Goal: Task Accomplishment & Management: Complete application form

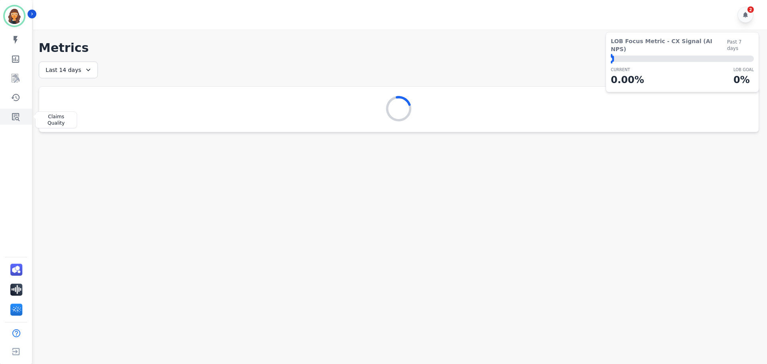
click at [19, 114] on icon "Sidebar" at bounding box center [16, 117] width 8 height 8
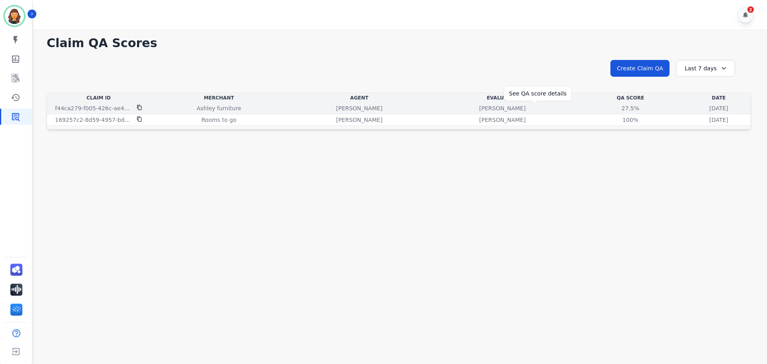
click at [613, 107] on div "27.5%" at bounding box center [631, 108] width 36 height 8
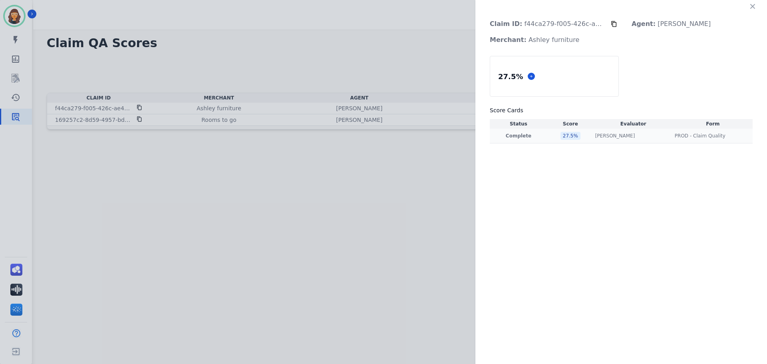
click at [522, 136] on p "Complete" at bounding box center [519, 136] width 54 height 6
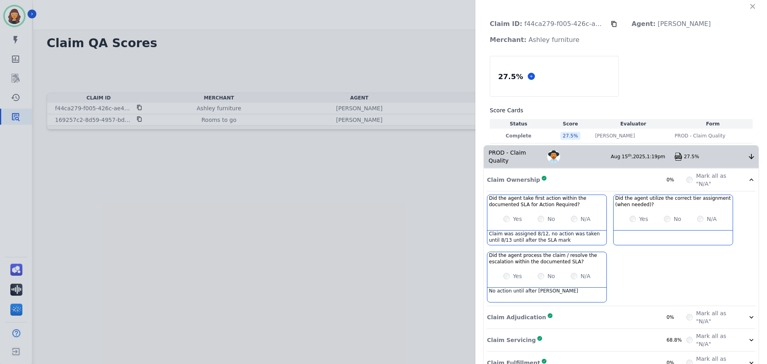
click at [611, 26] on icon at bounding box center [614, 24] width 6 height 6
click at [611, 24] on icon at bounding box center [614, 24] width 6 height 6
click at [549, 26] on p "Claim ID: f44ca279-f005-426c-ae43-5c32e9f30074" at bounding box center [548, 24] width 128 height 16
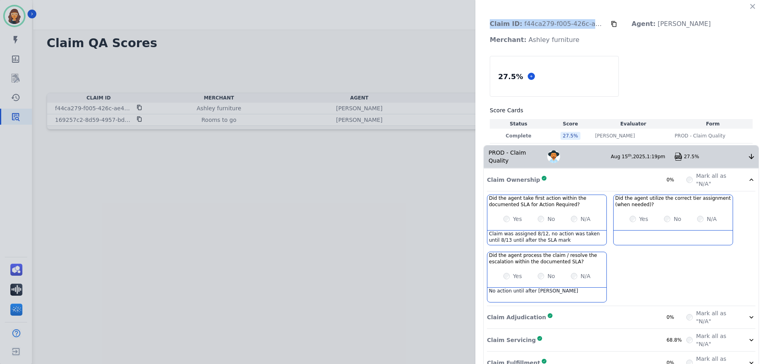
copy div "Claim ID: f44ca279-f005-426c-ae43-5c32e9f30074"
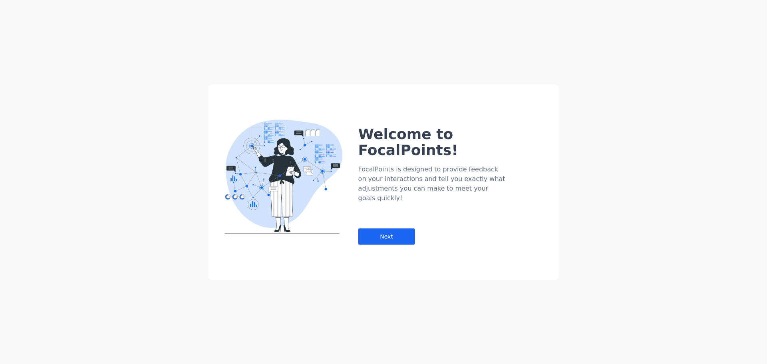
click at [749, 5] on div "Welcome to FocalPoints! FocalPoints is designed to provide feedback on your int…" at bounding box center [383, 182] width 767 height 364
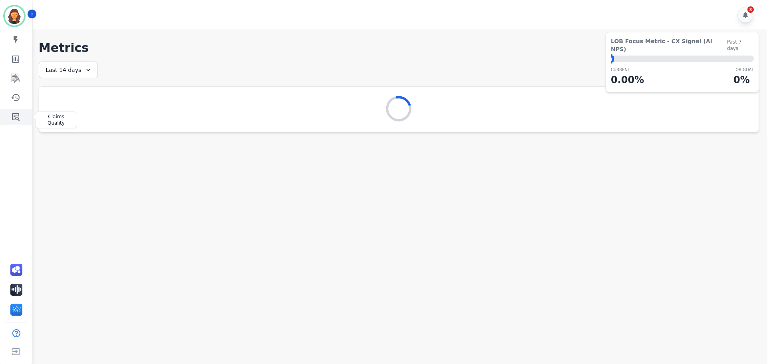
click at [18, 111] on link "Sidebar" at bounding box center [16, 117] width 31 height 16
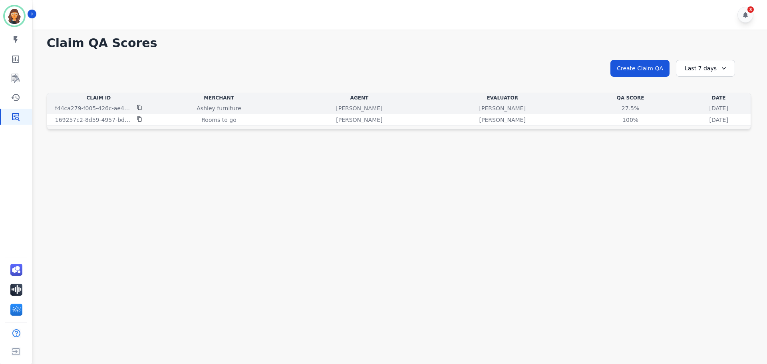
click at [141, 106] on icon at bounding box center [140, 108] width 6 height 6
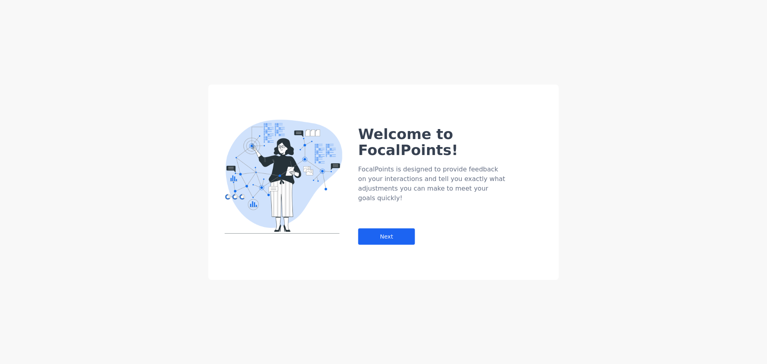
click at [558, 108] on div "Welcome to FocalPoints! FocalPoints is designed to provide feedback on your int…" at bounding box center [459, 169] width 201 height 151
click at [384, 228] on div "Next" at bounding box center [387, 236] width 57 height 16
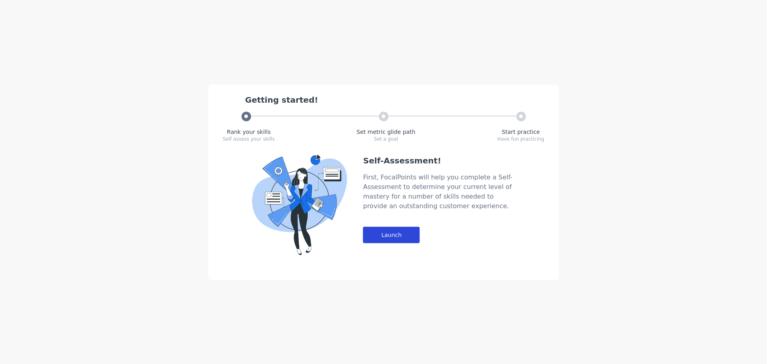
click at [381, 235] on div "Launch" at bounding box center [391, 235] width 57 height 16
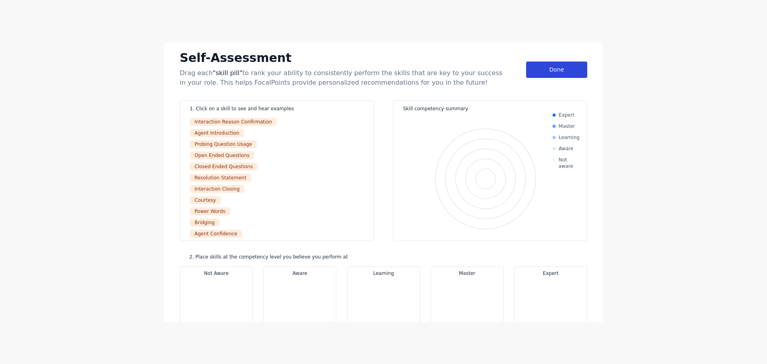
click at [534, 72] on div "Done" at bounding box center [556, 70] width 61 height 16
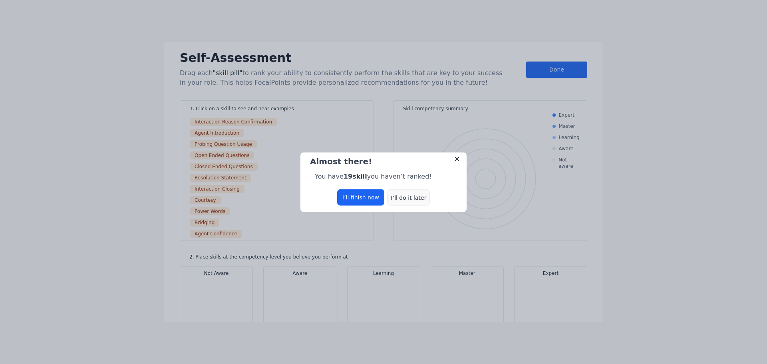
click at [407, 196] on div "I’ll do it later" at bounding box center [409, 197] width 42 height 16
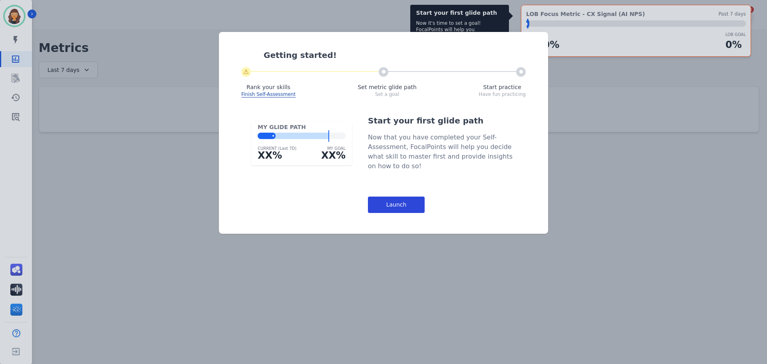
click at [415, 208] on div "Launch" at bounding box center [396, 205] width 57 height 16
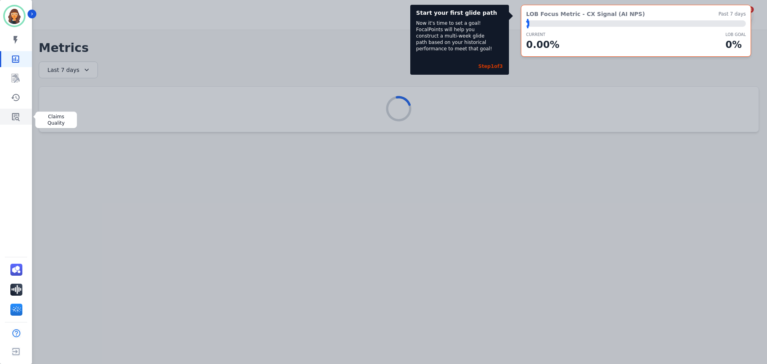
click at [12, 114] on icon "Sidebar" at bounding box center [16, 117] width 8 height 8
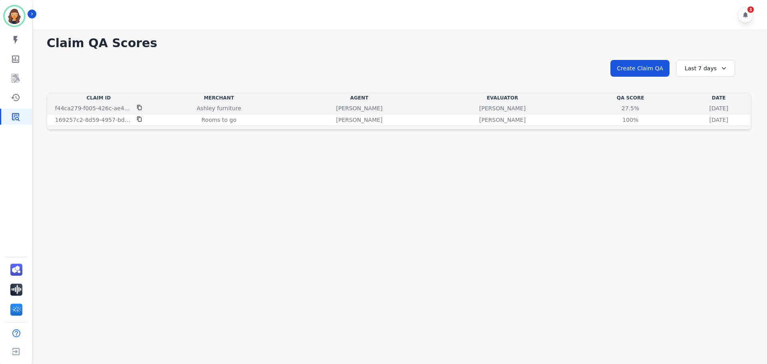
click at [689, 108] on div "[DATE] [DATE] 1:19pm" at bounding box center [719, 108] width 61 height 8
click at [480, 106] on p "[PERSON_NAME]" at bounding box center [503, 108] width 46 height 8
click at [613, 109] on div "27.5%" at bounding box center [631, 108] width 36 height 8
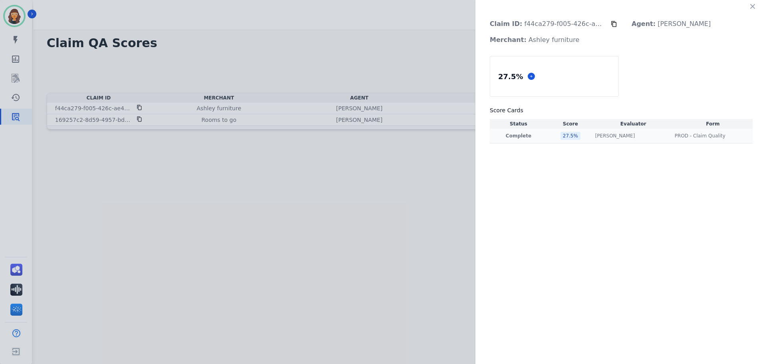
click at [508, 134] on p "Complete" at bounding box center [519, 136] width 54 height 6
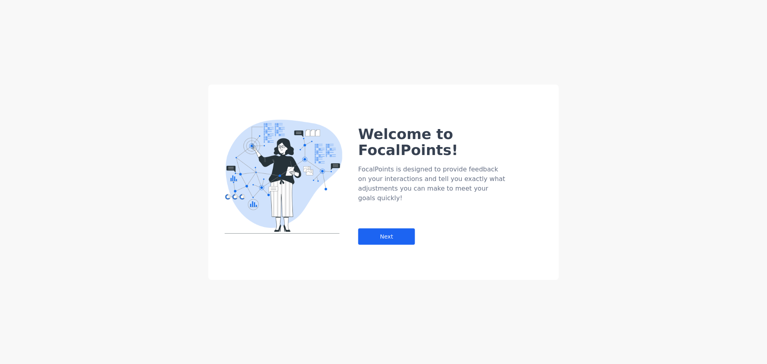
click at [752, 5] on div "Welcome to FocalPoints! FocalPoints is designed to provide feedback on your int…" at bounding box center [383, 182] width 767 height 364
